Goal: Information Seeking & Learning: Learn about a topic

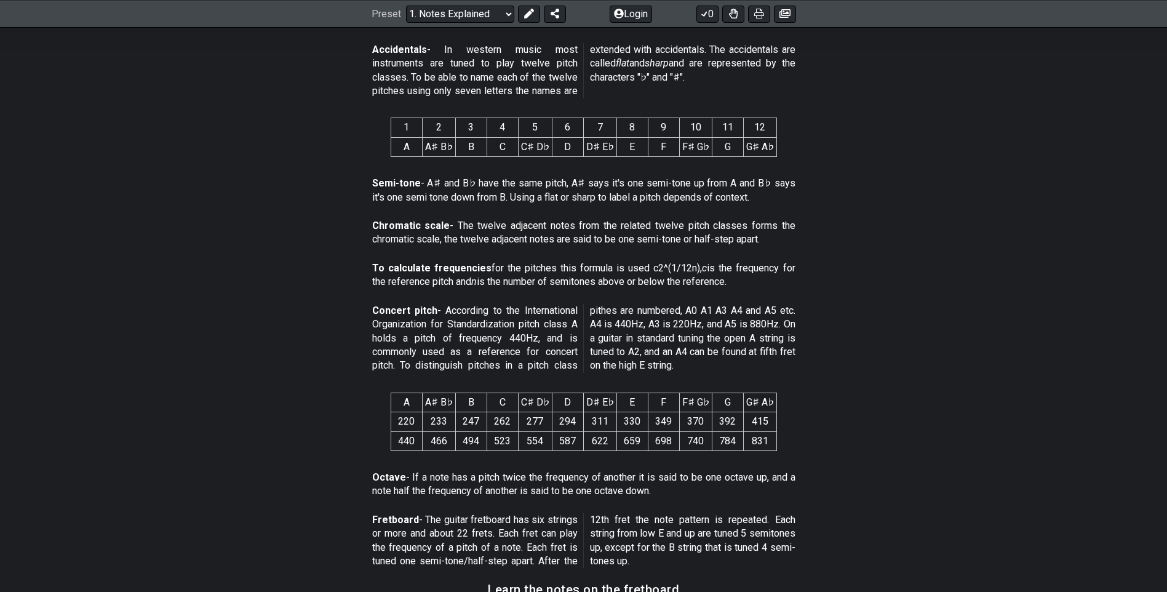
scroll to position [554, 0]
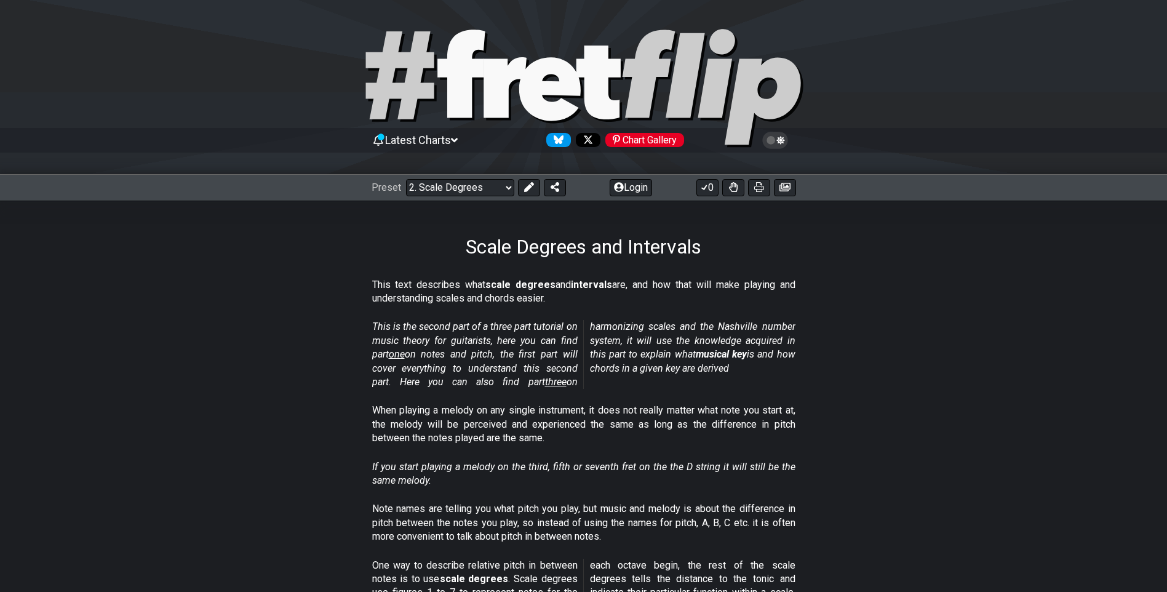
scroll to position [123, 0]
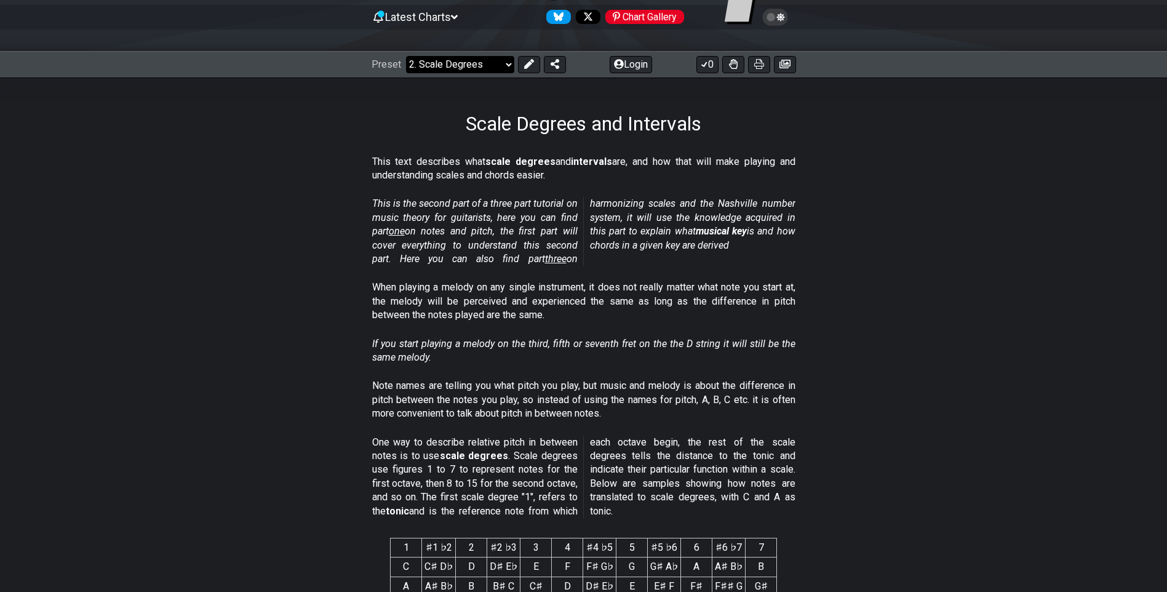
click at [505, 63] on select "Welcome to #fretflip! Initial Preset Custom Preset Minor Pentatonic Major Penta…" at bounding box center [460, 64] width 108 height 17
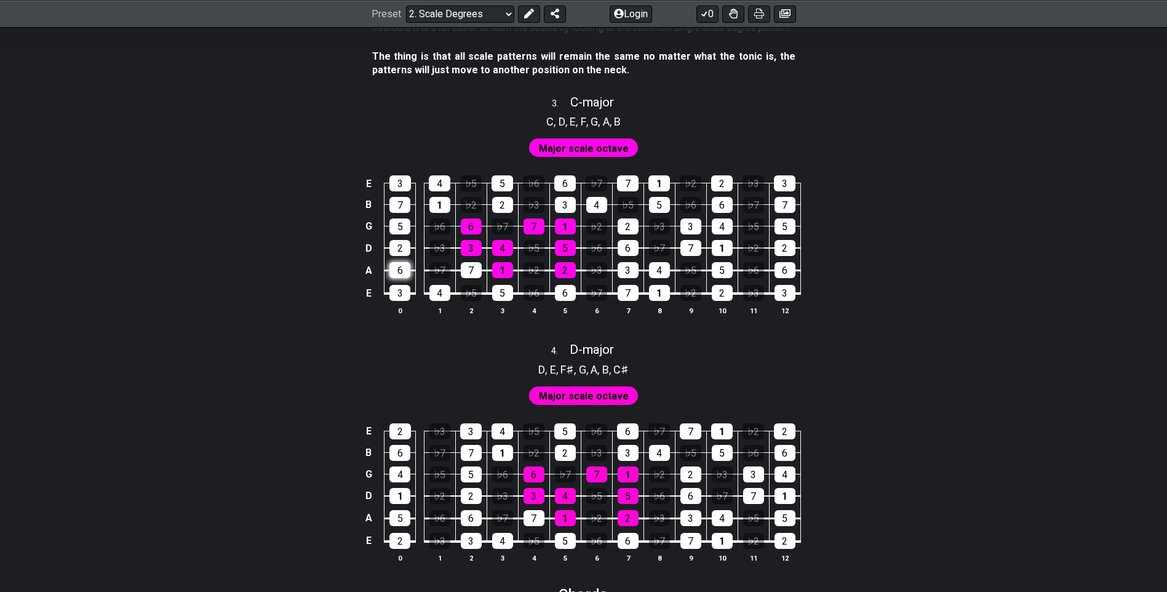
scroll to position [1476, 0]
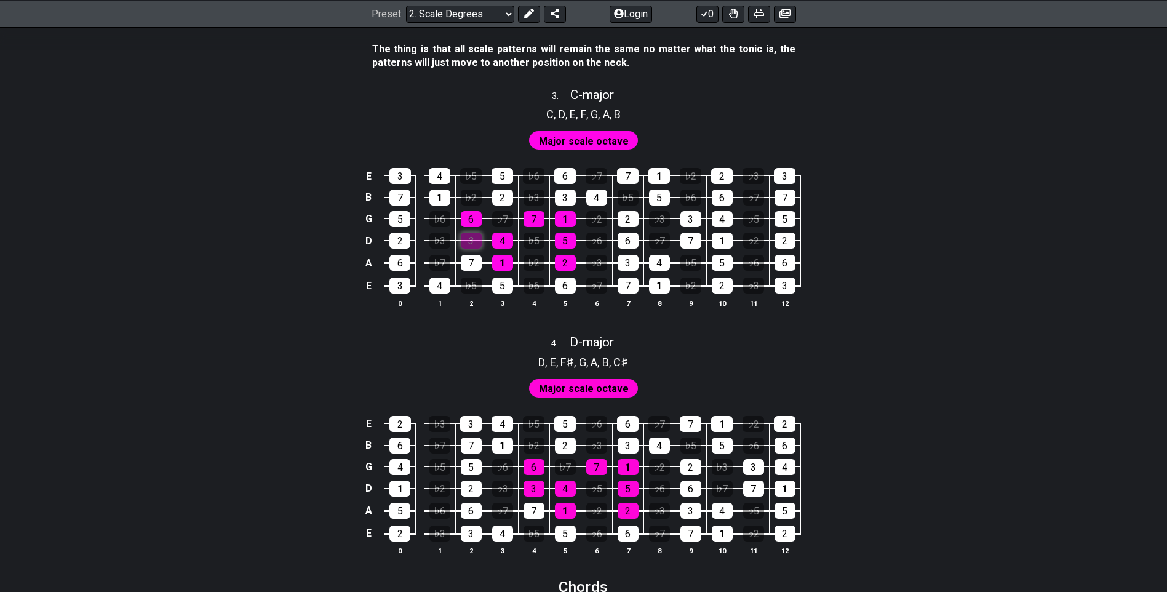
click at [476, 239] on div "3" at bounding box center [471, 241] width 21 height 16
click at [476, 241] on div "3" at bounding box center [471, 241] width 21 height 16
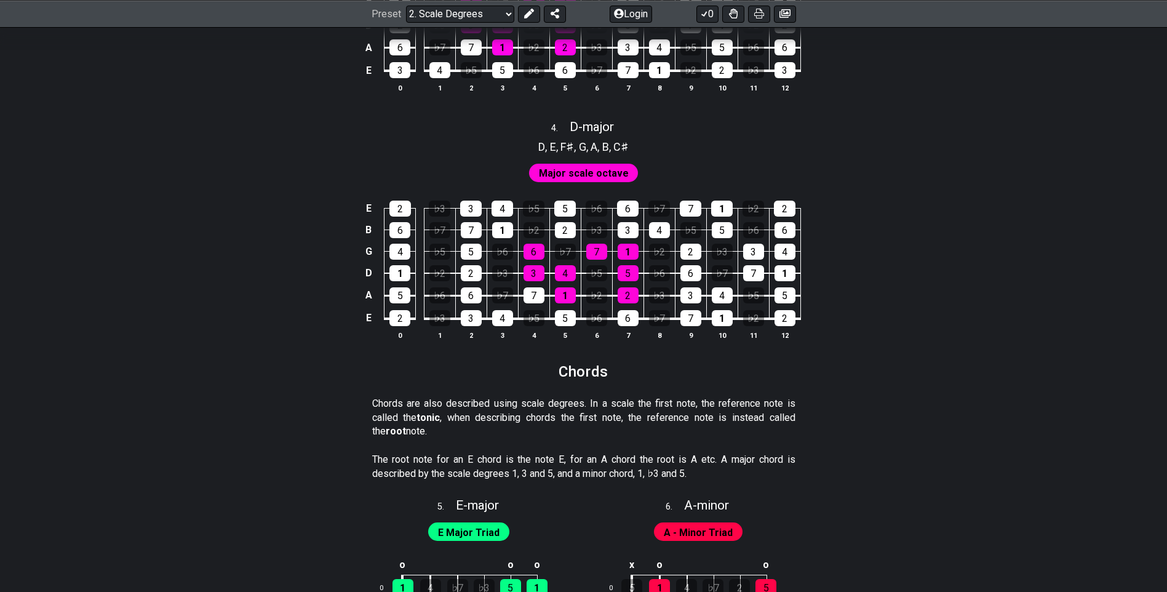
scroll to position [1784, 0]
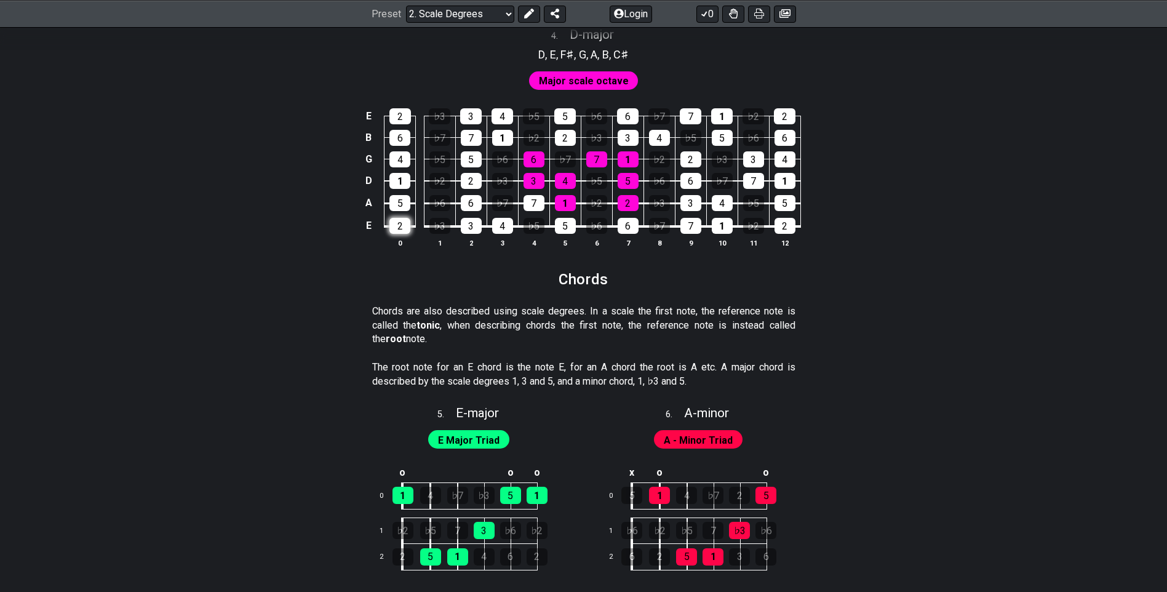
click at [405, 222] on div "2" at bounding box center [399, 226] width 21 height 16
click at [405, 226] on div "2" at bounding box center [399, 226] width 21 height 16
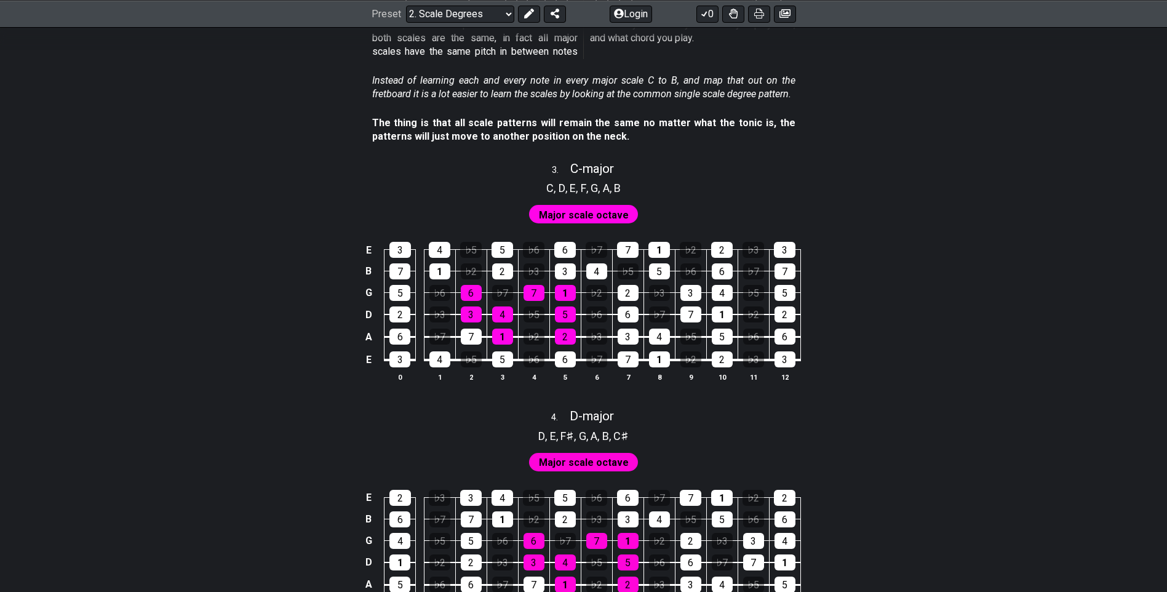
scroll to position [1046, 0]
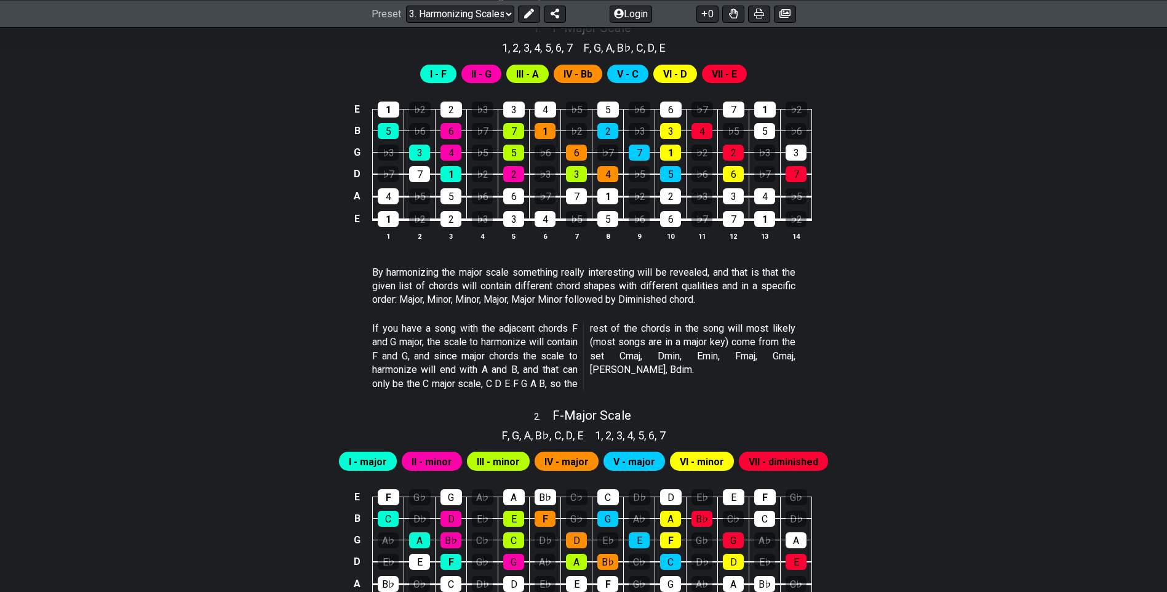
scroll to position [232, 0]
